Goal: Information Seeking & Learning: Learn about a topic

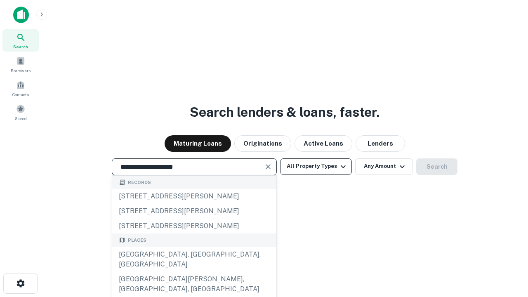
click at [316, 166] on button "All Property Types" at bounding box center [316, 167] width 72 height 17
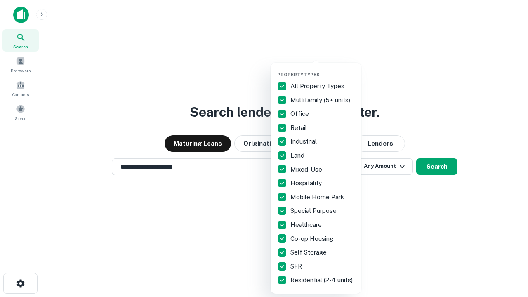
type input "**********"
click at [323, 69] on button "button" at bounding box center [322, 69] width 91 height 0
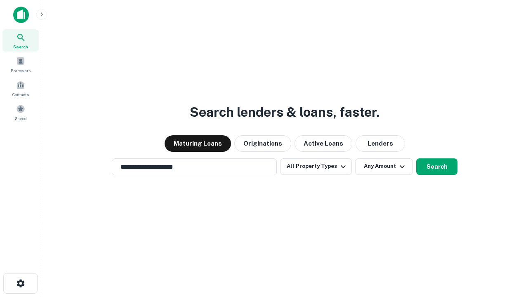
scroll to position [13, 0]
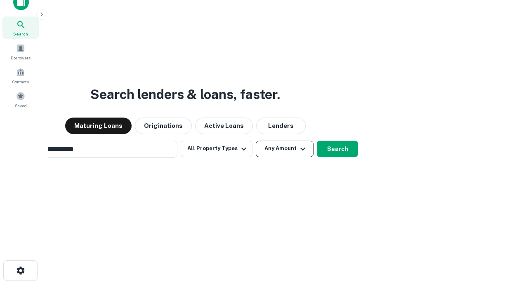
click at [256, 141] on button "Any Amount" at bounding box center [285, 149] width 58 height 17
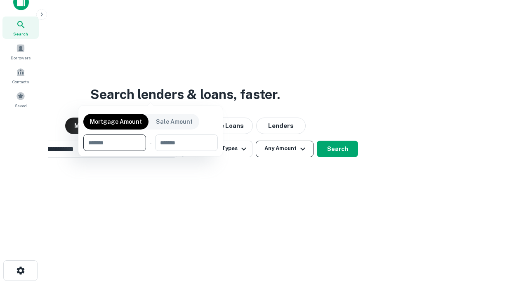
scroll to position [59, 234]
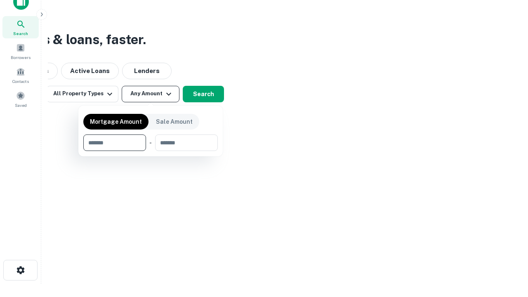
type input "*******"
click at [151, 151] on button "button" at bounding box center [150, 151] width 135 height 0
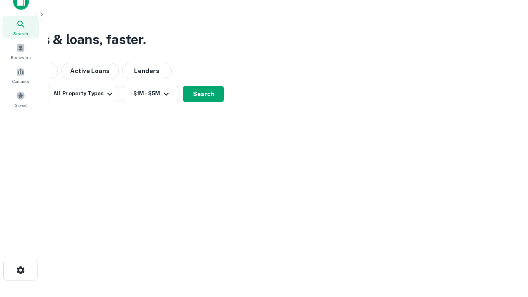
scroll to position [5, 152]
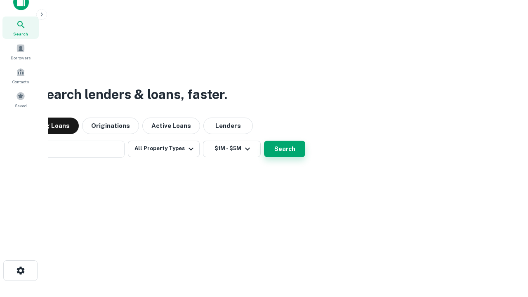
click at [285, 149] on button "Search" at bounding box center [284, 149] width 41 height 17
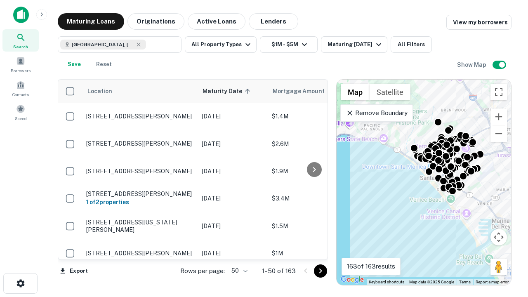
click at [238, 271] on body "Search Borrowers Contacts Saved Maturing Loans Originations Active Loans Lender…" at bounding box center [264, 148] width 528 height 297
click at [239, 250] on li "25" at bounding box center [239, 250] width 24 height 15
